Goal: Task Accomplishment & Management: Use online tool/utility

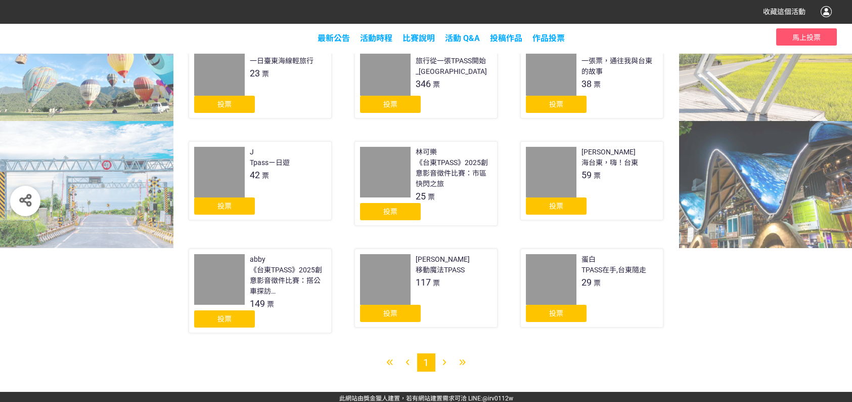
scroll to position [311, 0]
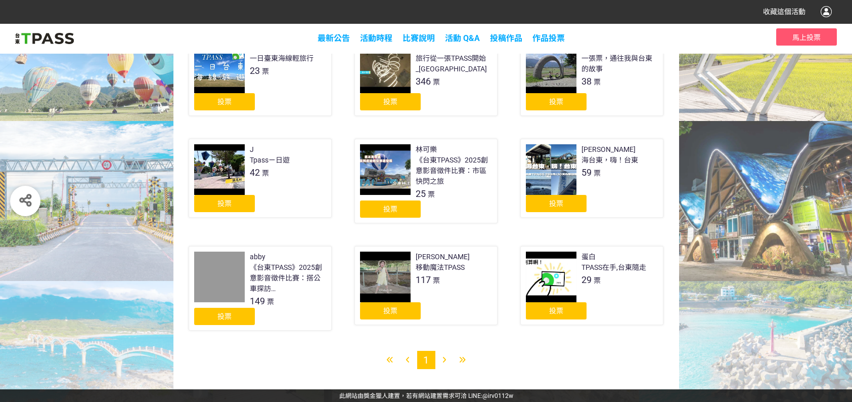
click at [550, 202] on span "投票" at bounding box center [556, 203] width 14 height 8
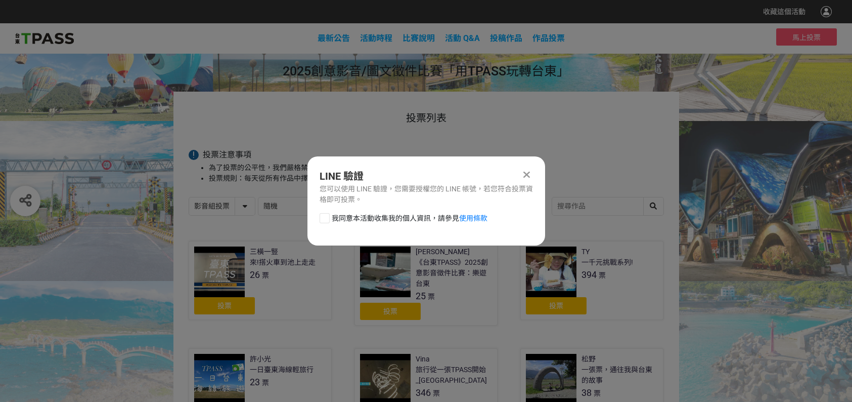
click at [324, 218] on div at bounding box center [325, 218] width 10 height 10
checkbox input "true"
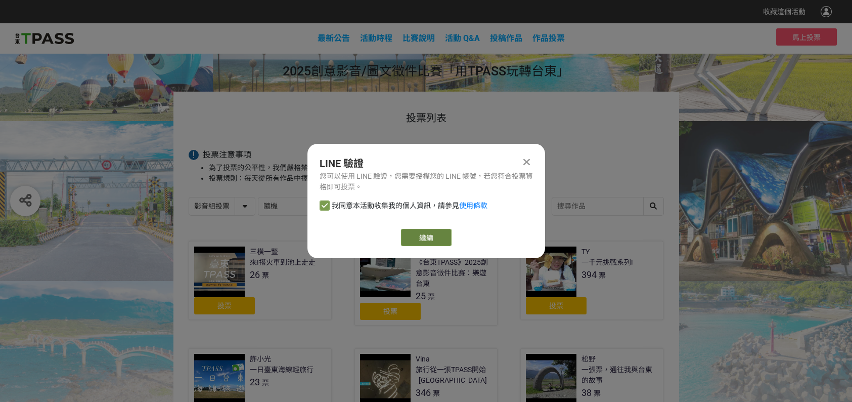
click at [430, 236] on link "繼續" at bounding box center [426, 237] width 51 height 17
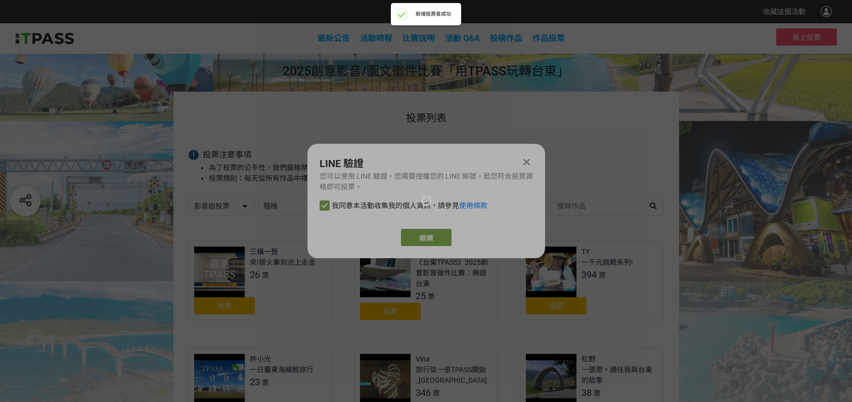
click at [420, 233] on div at bounding box center [426, 201] width 852 height 402
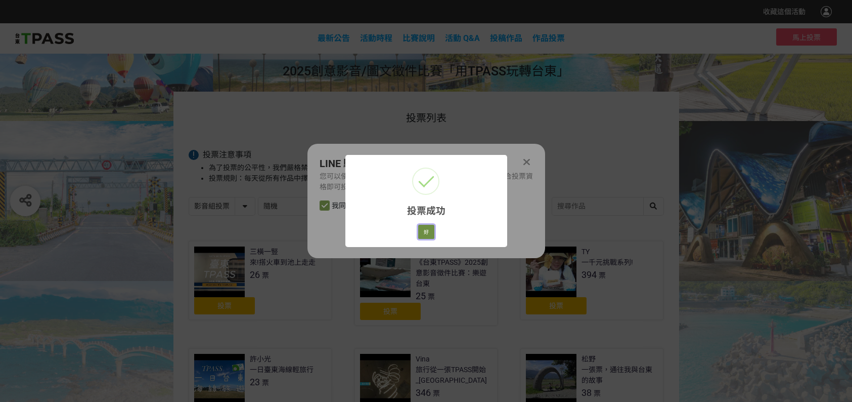
click at [428, 230] on button "好" at bounding box center [426, 232] width 16 height 14
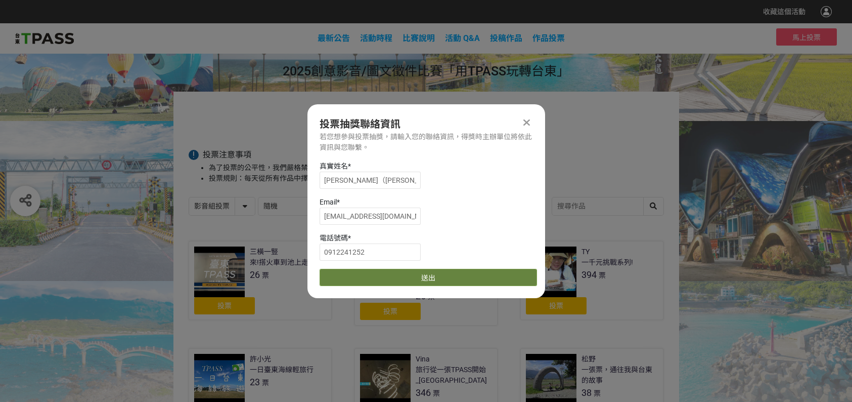
click at [429, 270] on button "送出" at bounding box center [428, 277] width 217 height 17
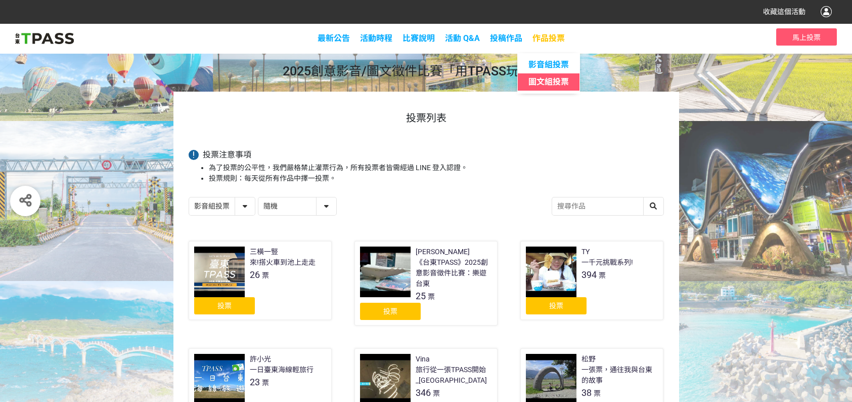
click at [557, 79] on span "圖文組投票" at bounding box center [548, 82] width 40 height 10
select select "13139"
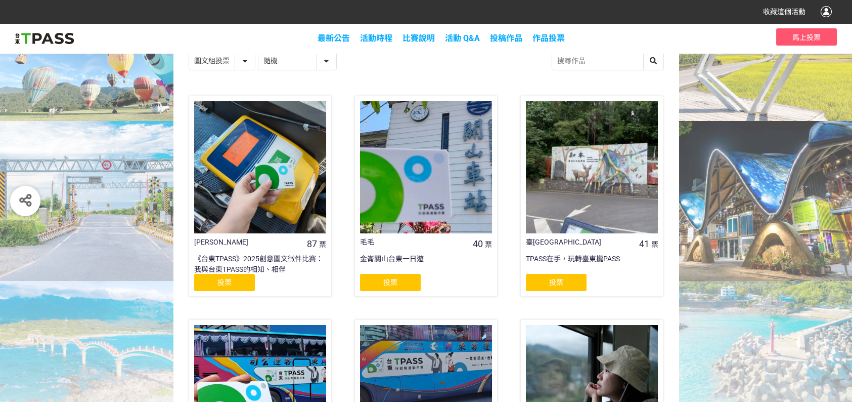
scroll to position [152, 0]
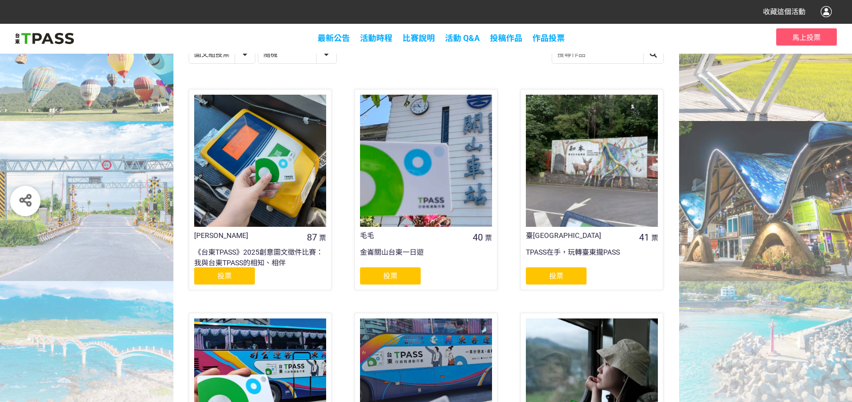
click at [233, 271] on div "投票" at bounding box center [224, 275] width 61 height 17
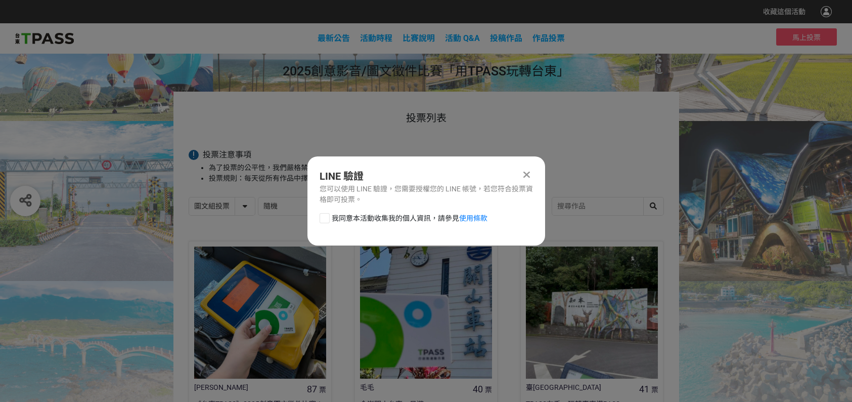
click at [325, 218] on div at bounding box center [325, 218] width 10 height 10
checkbox input "true"
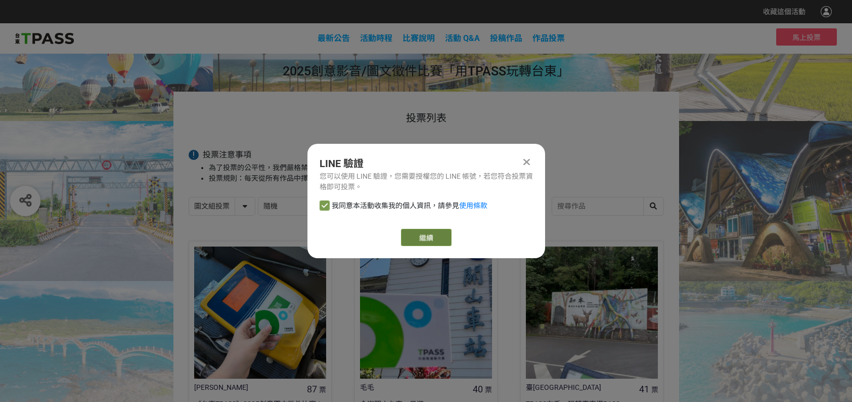
click at [431, 239] on link "繼續" at bounding box center [426, 237] width 51 height 17
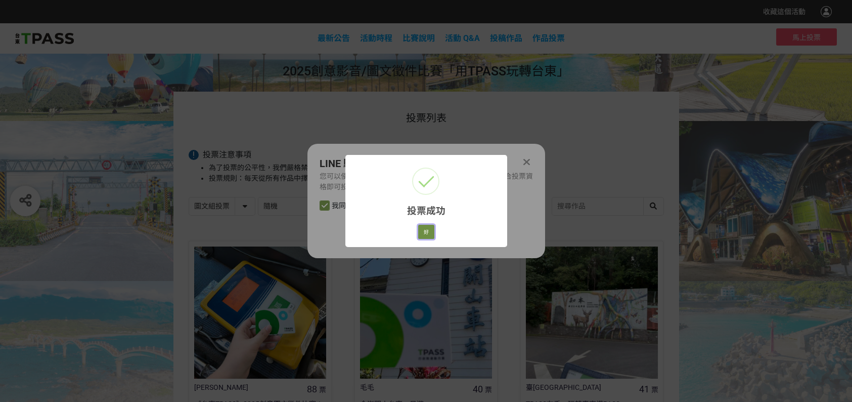
click at [426, 233] on button "好" at bounding box center [426, 232] width 16 height 14
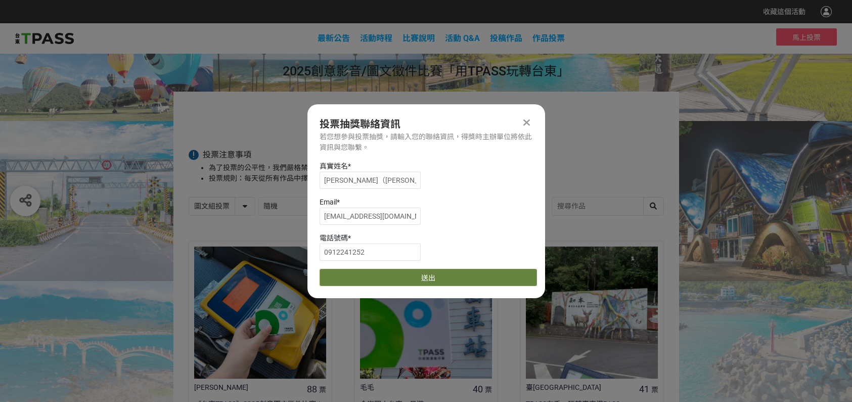
click at [428, 279] on button "送出" at bounding box center [428, 277] width 217 height 17
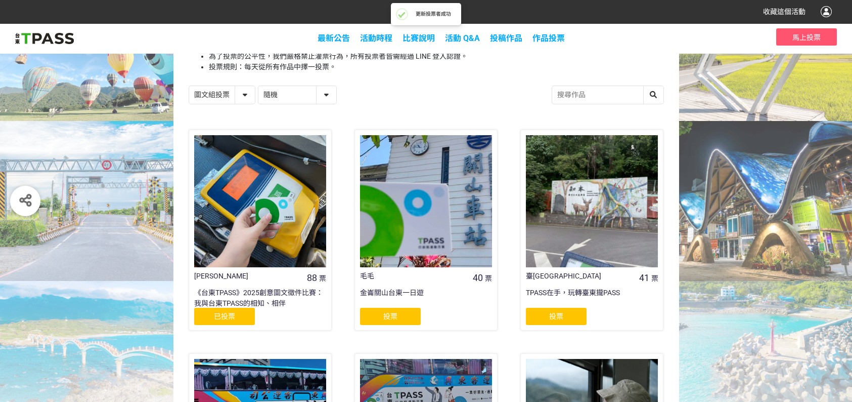
scroll to position [152, 0]
